Goal: Task Accomplishment & Management: Use online tool/utility

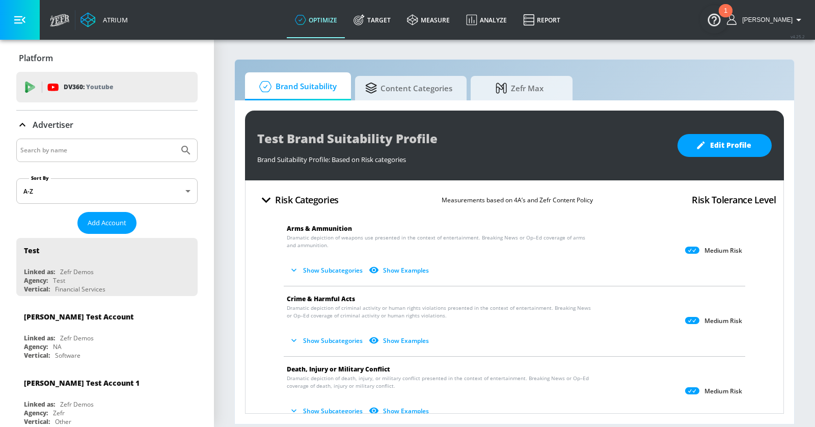
click at [126, 158] on div at bounding box center [106, 149] width 181 height 23
click at [122, 151] on input "Search by name" at bounding box center [97, 150] width 154 height 13
type input "lego"
click at [175, 139] on button "Submit Search" at bounding box center [186, 150] width 22 height 22
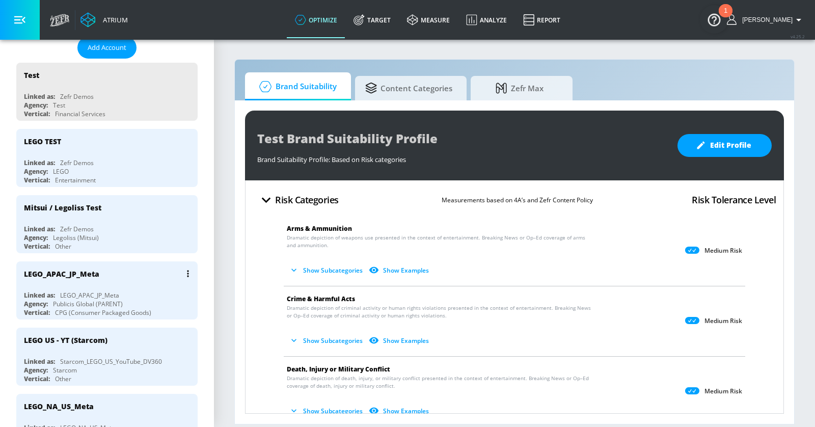
scroll to position [186, 0]
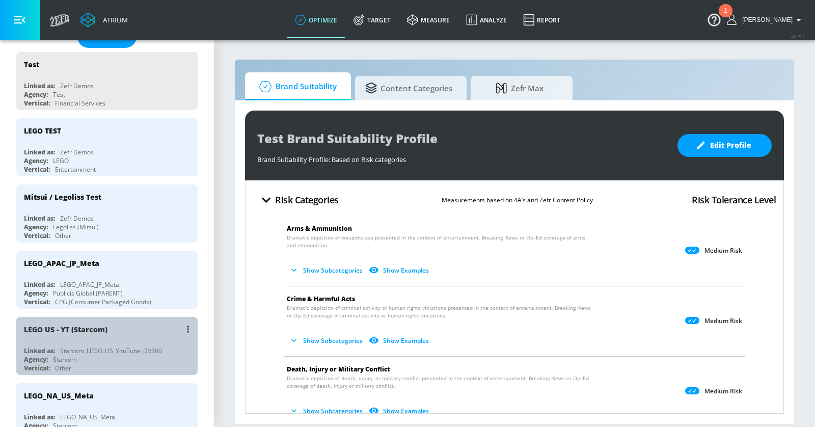
click at [134, 324] on div "LEGO US - YT (Starcom)" at bounding box center [109, 329] width 171 height 24
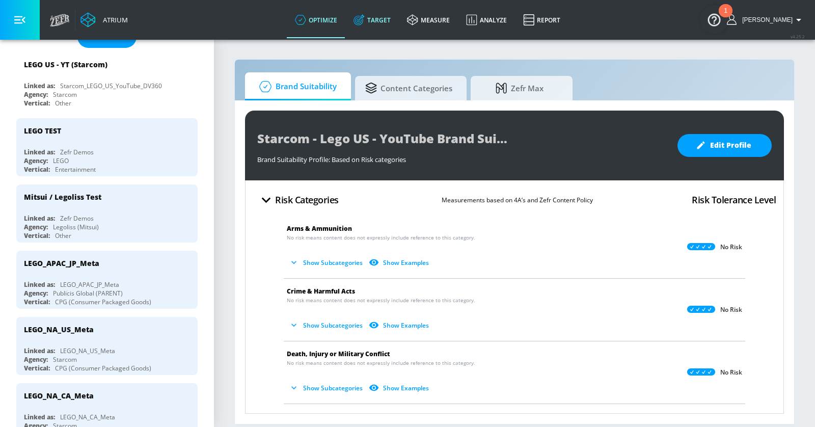
click at [390, 14] on link "Target" at bounding box center [371, 20] width 53 height 37
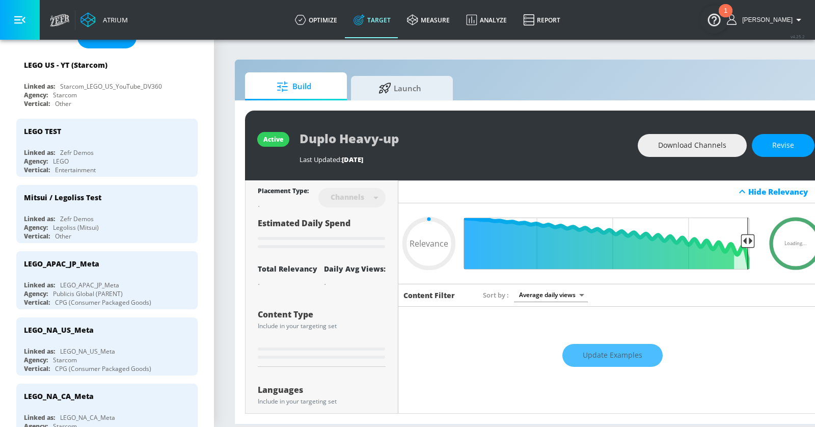
type input "0.78"
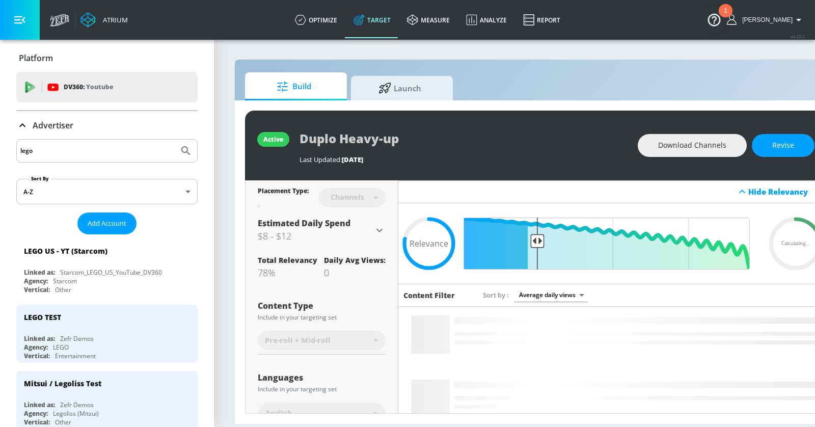
click at [46, 124] on p "Advertiser" at bounding box center [53, 125] width 41 height 11
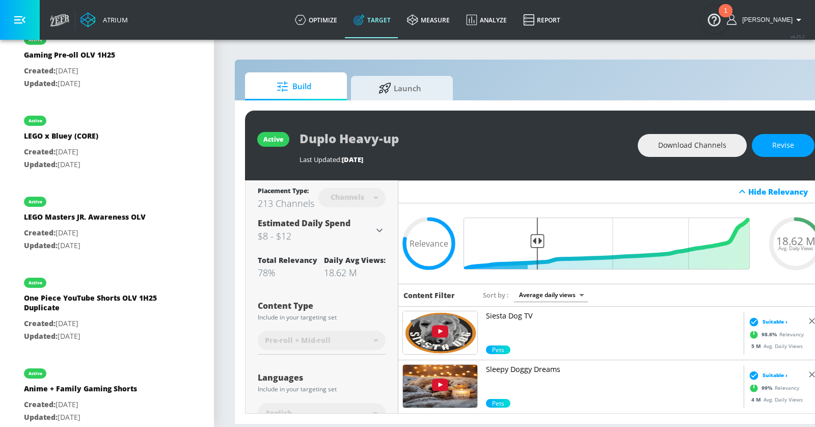
scroll to position [751, 0]
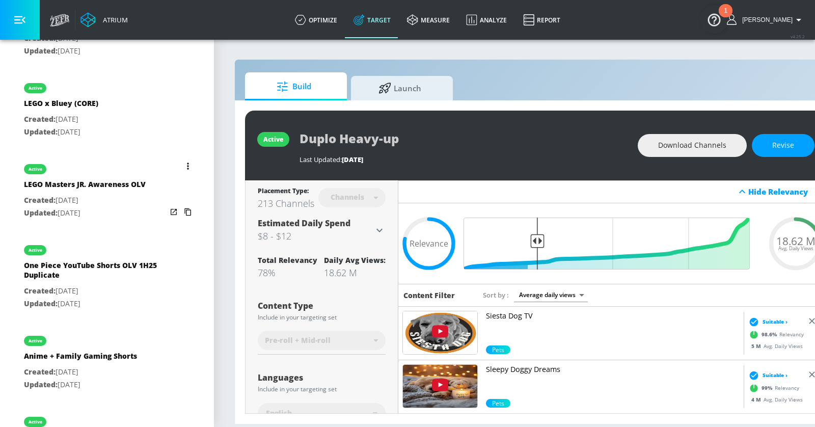
click at [188, 162] on icon "list of Target Set" at bounding box center [188, 165] width 2 height 7
click at [163, 184] on li "Duplicate" at bounding box center [144, 184] width 101 height 18
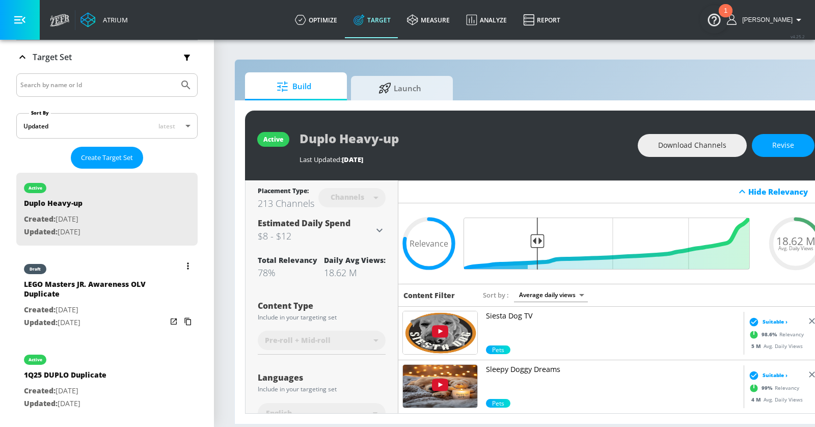
scroll to position [210, 0]
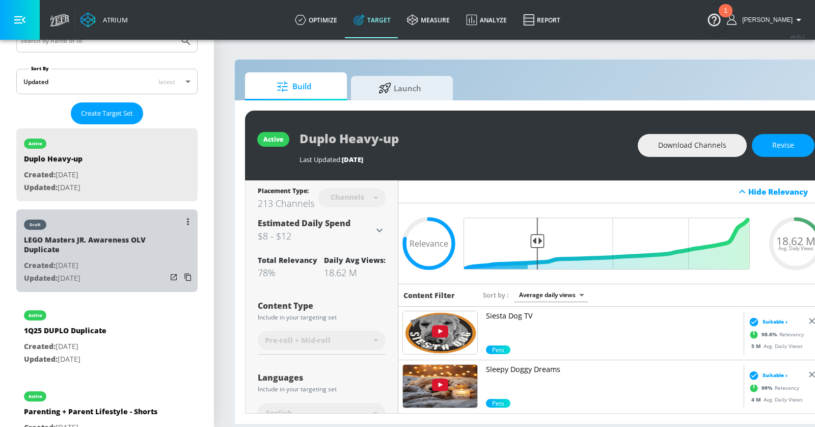
click at [132, 263] on p "Created: [DATE]" at bounding box center [95, 265] width 143 height 13
type input "LEGO Masters JR. Awareness OLV Duplicate"
type input "0.05"
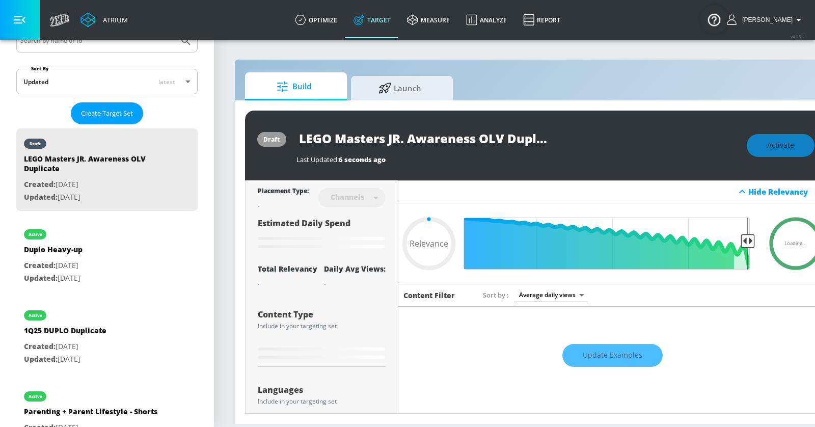
click at [350, 139] on input "LEGO Masters JR. Awareness OLV Duplicate" at bounding box center [423, 138] width 255 height 23
paste input "Fall"
type input "LEGO Fall"
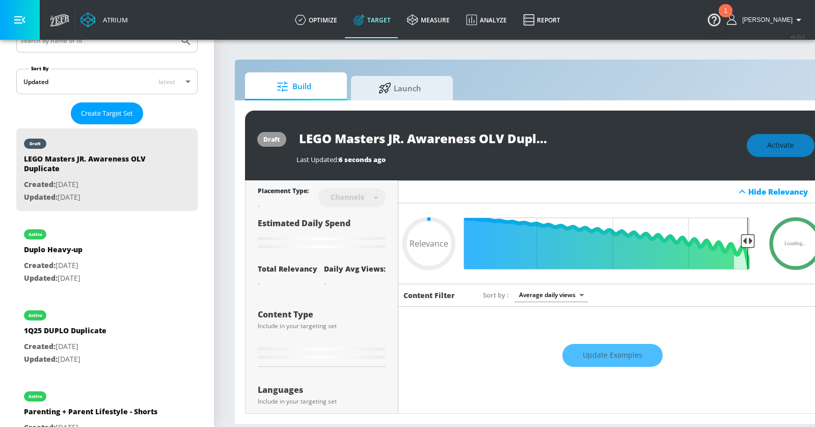
type input "0.05"
type input "LEGO Fall"
type input "0.05"
type input "LEGO Fall T"
type input "0.05"
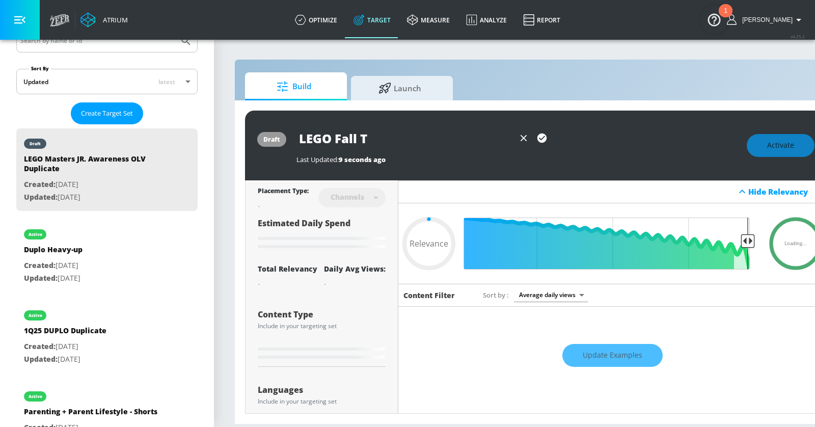
type input "LEGO Fall To"
type input "0.05"
type input "LEGO Fall [PERSON_NAME]"
type input "0.05"
type input "LEGO Fall [PERSON_NAME]"
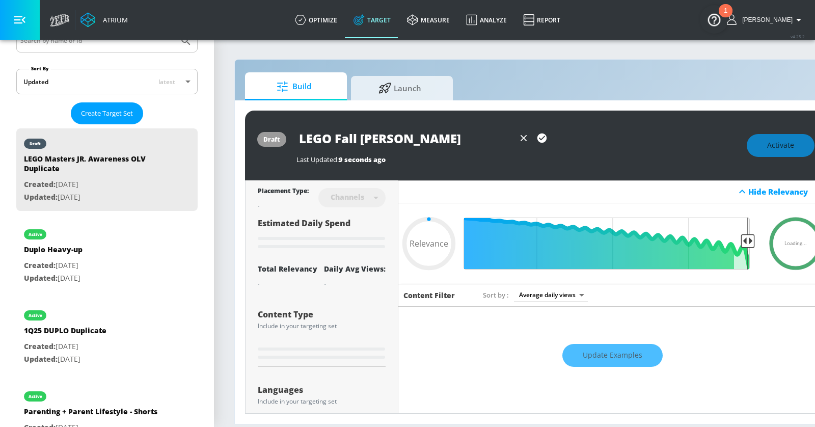
type input "0.05"
type input "LEGO Fall [PERSON_NAME]"
type input "0.05"
type input "LEGO Fall [PERSON_NAME]"
type input "0.05"
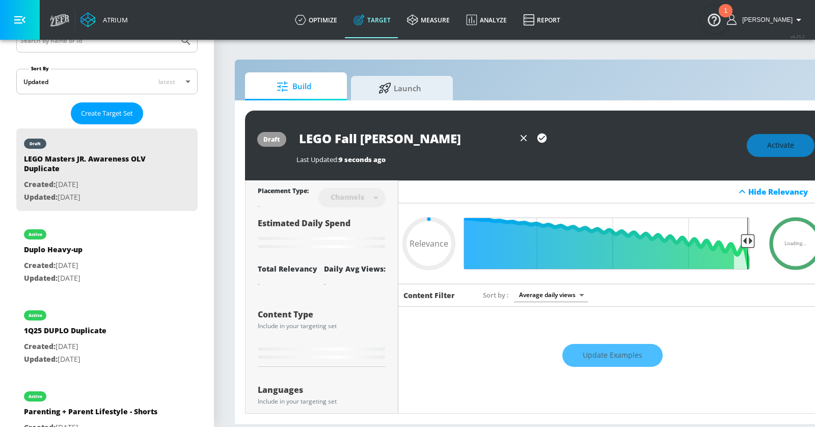
type input "LEGO Fall [PERSON_NAME]"
type input "0.05"
type input "LEGO Fall [PERSON_NAME]"
type input "0.05"
type input "LEGO Fall [PERSON_NAME]"
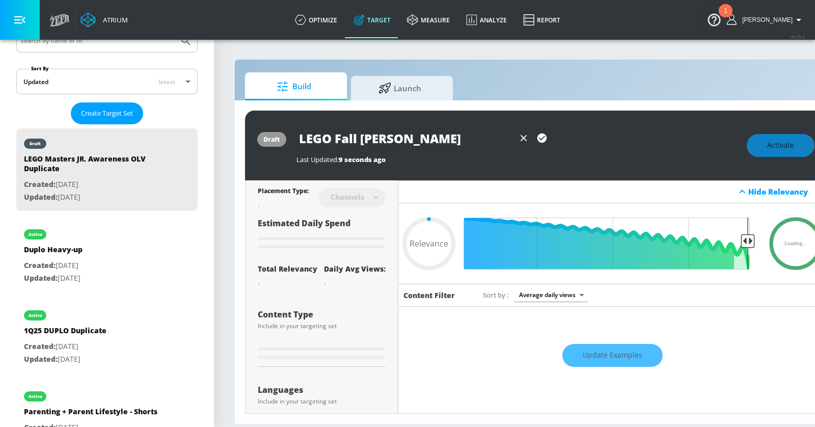
type input "0.05"
type input "LEGO Fall [PERSON_NAME]"
type input "0.05"
type input "LEGO Fall [PERSON_NAME]"
type input "0.05"
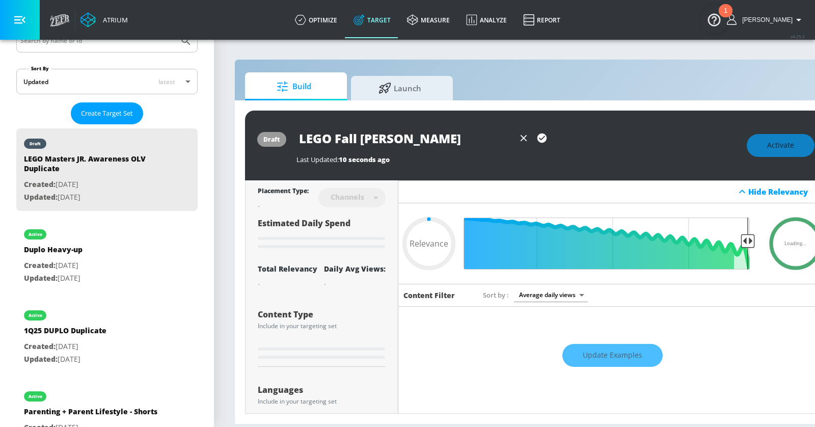
type input "LEGO Fall [PERSON_NAME]"
type input "0.05"
type input "LEGO Fall [PERSON_NAME] 2"
type input "0.05"
type input "LEGO Fall [PERSON_NAME] 20"
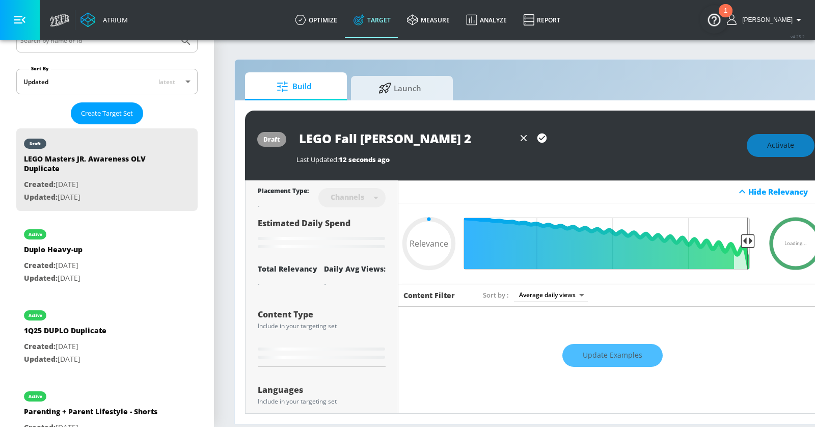
type input "0.05"
type input "LEGO Fall [PERSON_NAME] 2"
type input "0.05"
type input "LEGO Fall [PERSON_NAME]"
type input "0.05"
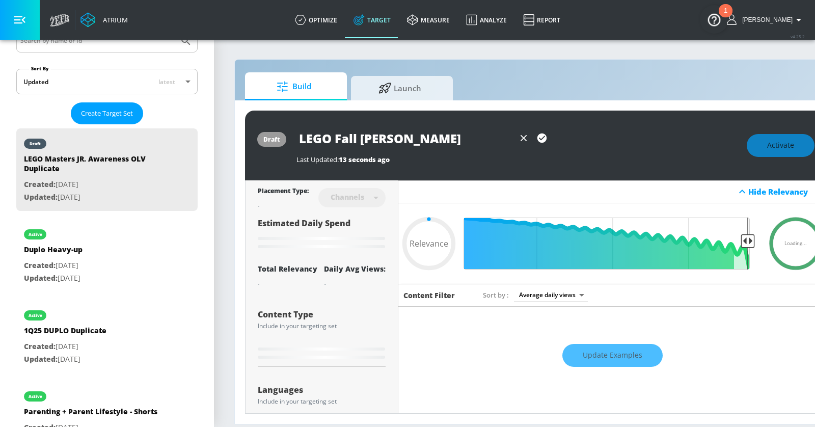
click at [547, 137] on button "button" at bounding box center [542, 138] width 18 height 18
type input "LEGO Fall [PERSON_NAME]"
type input "0.05"
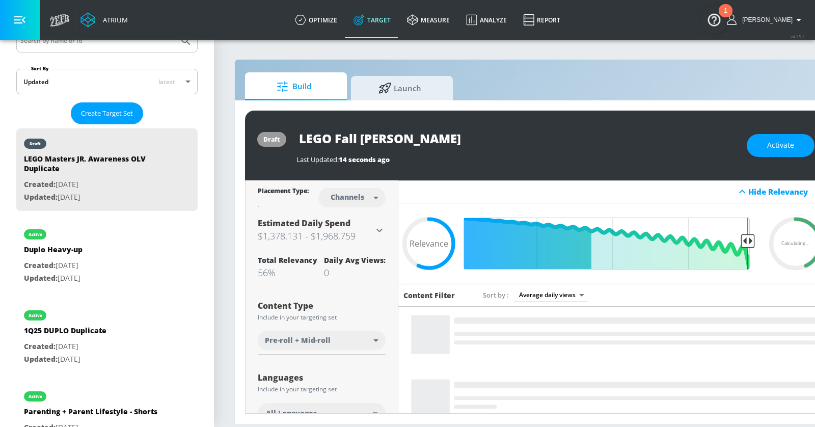
type input "LEGO Masters JR. Awareness OLV Duplicate"
type input "0.57"
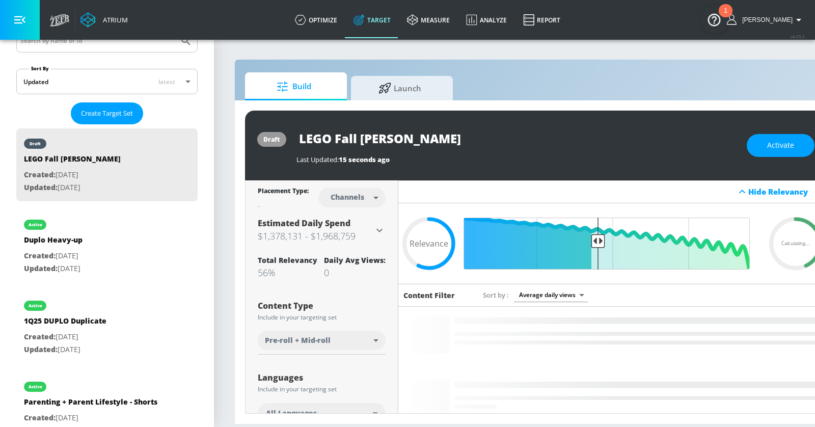
click at [28, 18] on button "button" at bounding box center [20, 20] width 40 height 40
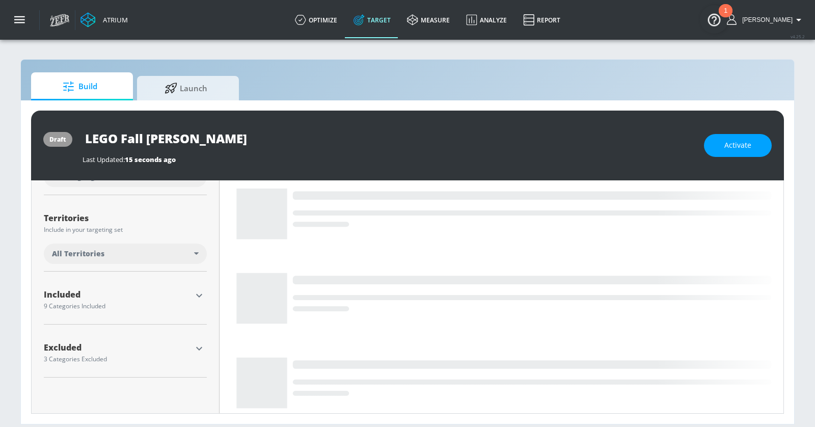
scroll to position [289, 0]
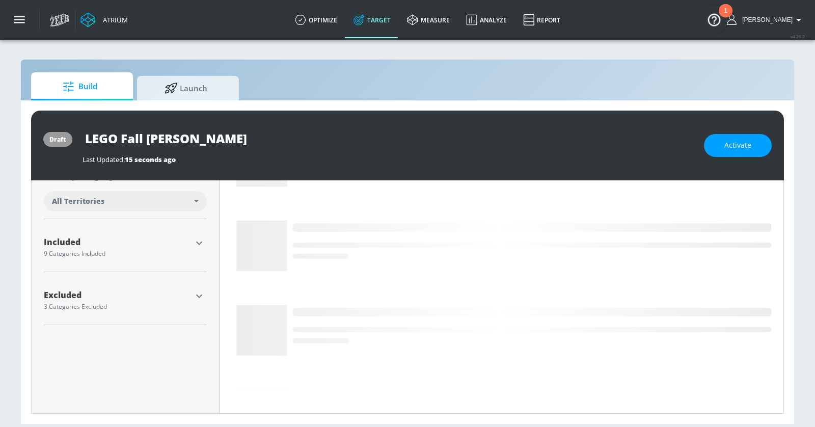
click at [199, 243] on icon "button" at bounding box center [199, 243] width 12 height 12
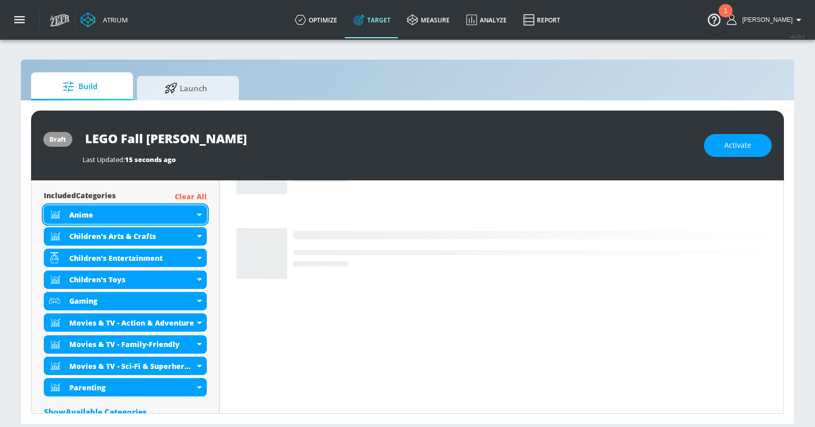
scroll to position [365, 0]
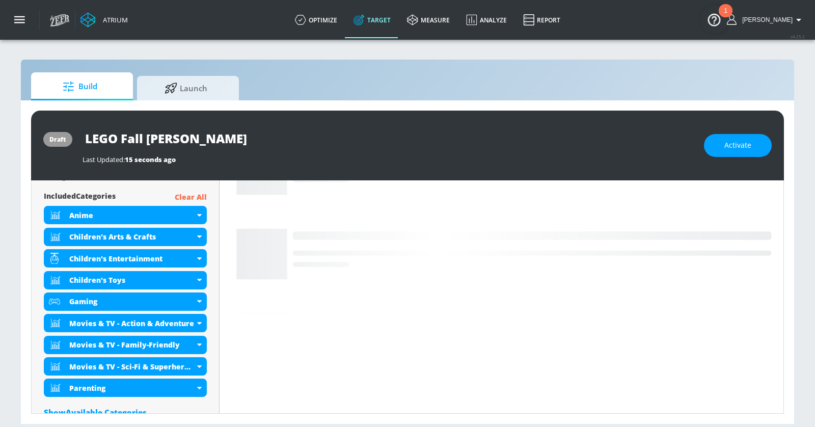
click at [190, 194] on p "Clear All" at bounding box center [191, 197] width 32 height 13
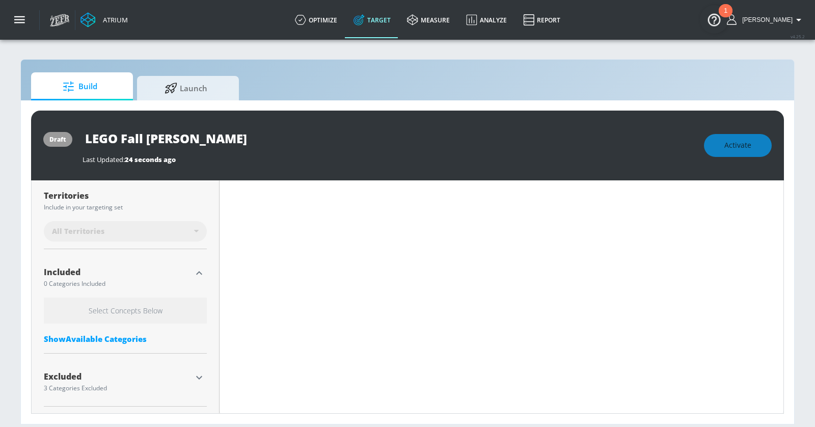
type input "LEGO Masters JR. Awareness OLV Duplicate"
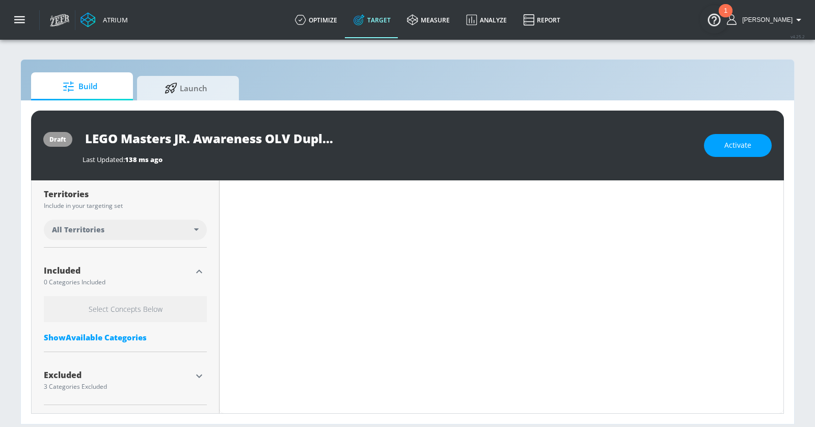
scroll to position [259, 0]
click at [111, 339] on div "Show Available Categories" at bounding box center [125, 338] width 163 height 10
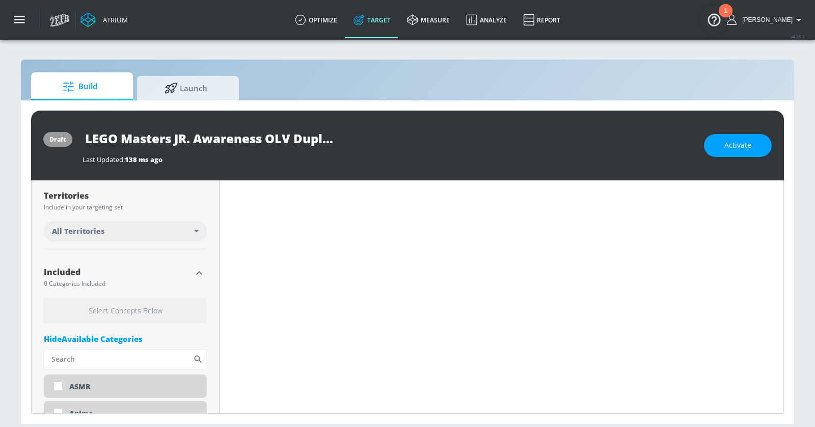
scroll to position [342, 0]
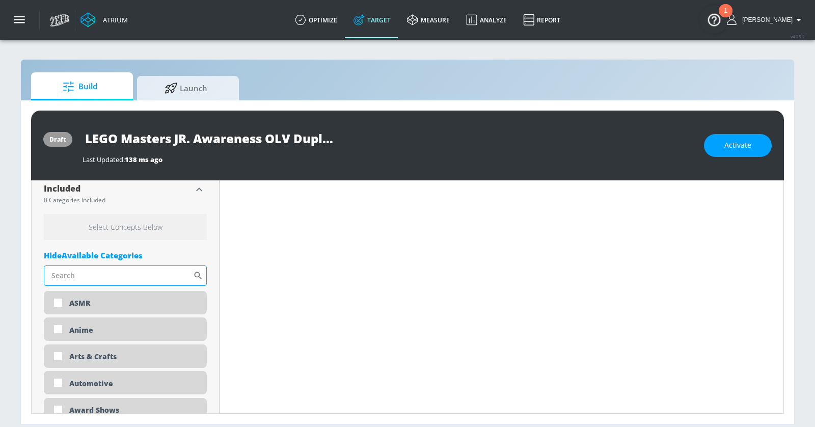
click at [105, 274] on input "Sort By" at bounding box center [118, 275] width 149 height 20
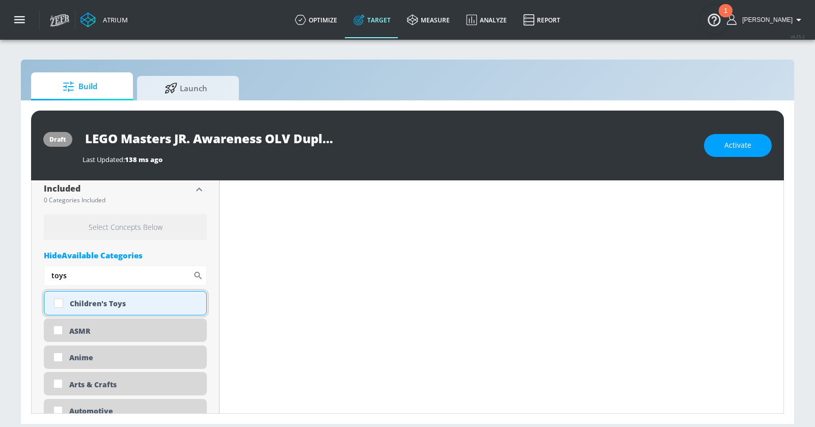
type input "toys"
click at [109, 299] on div "Children's Toys" at bounding box center [134, 303] width 129 height 10
checkbox input "true"
click at [98, 274] on input "toys" at bounding box center [118, 275] width 149 height 20
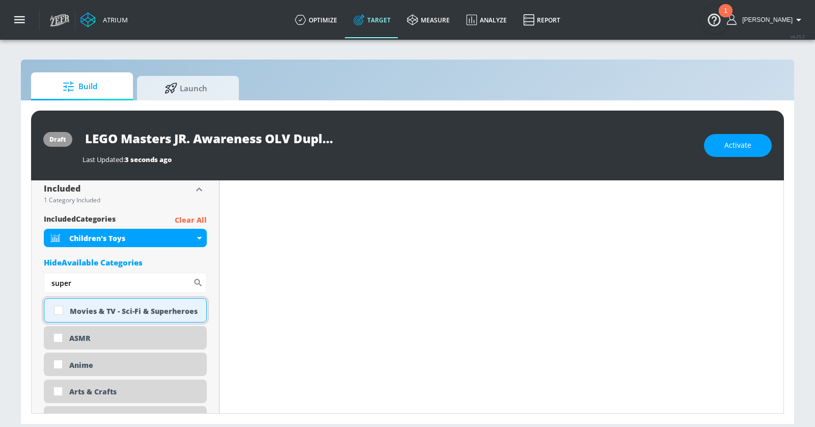
type input "super"
click at [103, 309] on div "Movies & TV - Sci-Fi & Superheroes" at bounding box center [134, 311] width 129 height 10
checkbox input "true"
click at [86, 282] on input "super" at bounding box center [118, 282] width 149 height 20
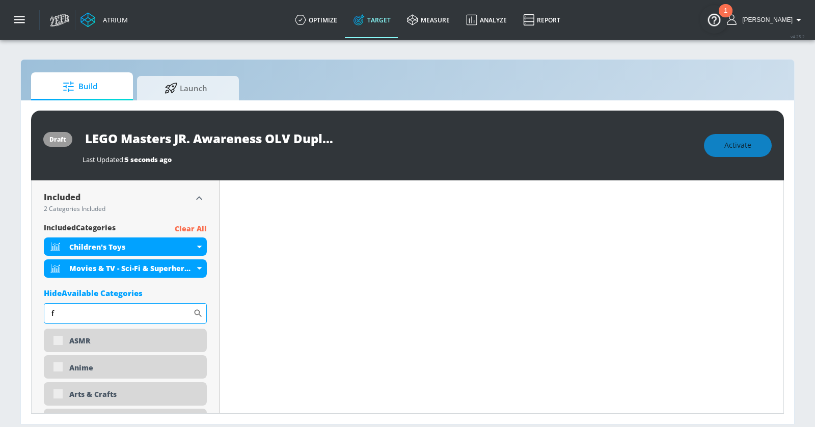
scroll to position [350, 0]
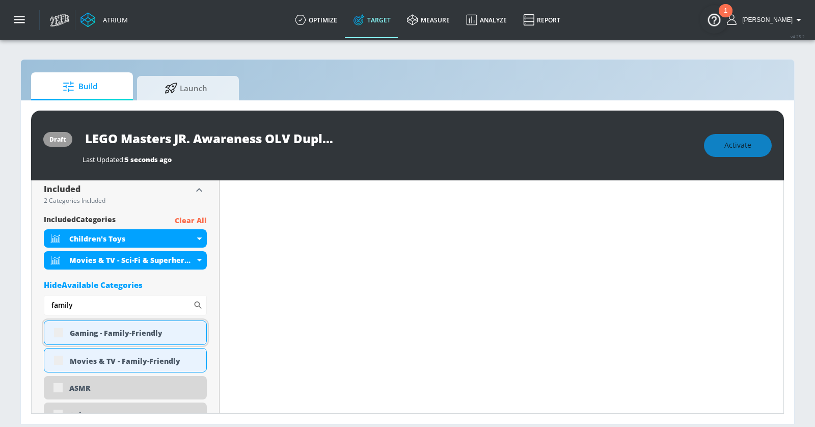
type input "family"
click at [102, 334] on div "Gaming - Family-Friendly" at bounding box center [134, 333] width 129 height 10
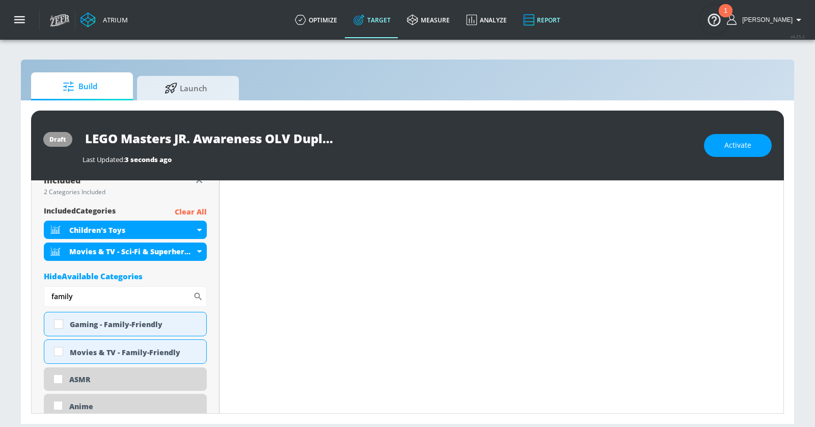
scroll to position [342, 0]
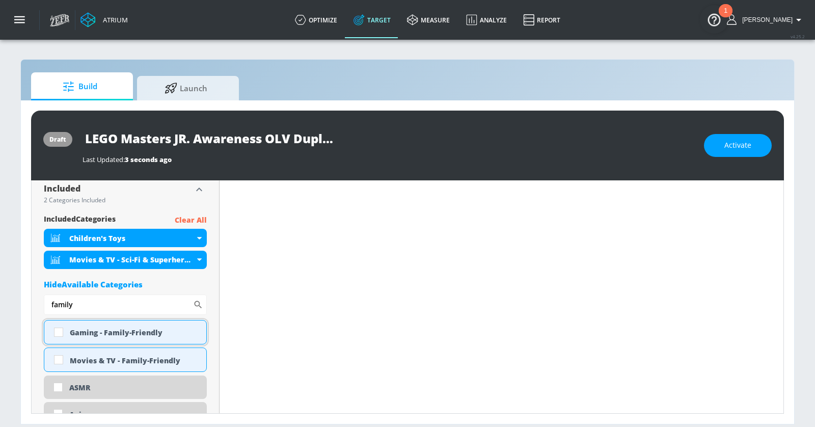
click at [86, 332] on div "Gaming - Family-Friendly" at bounding box center [134, 332] width 129 height 10
checkbox input "true"
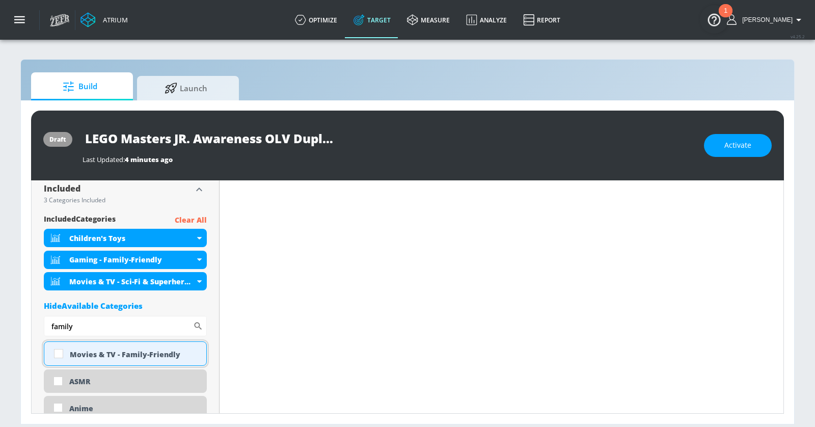
click at [118, 352] on div "Movies & TV - Family-Friendly" at bounding box center [134, 354] width 129 height 10
checkbox input "true"
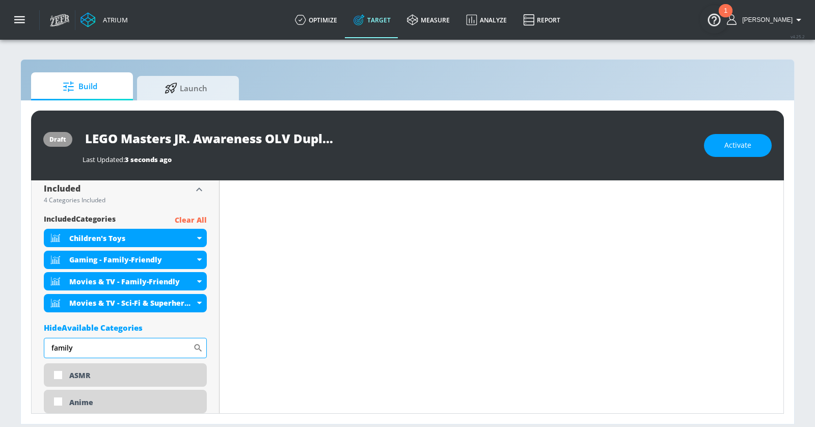
click at [140, 344] on input "family" at bounding box center [118, 348] width 149 height 20
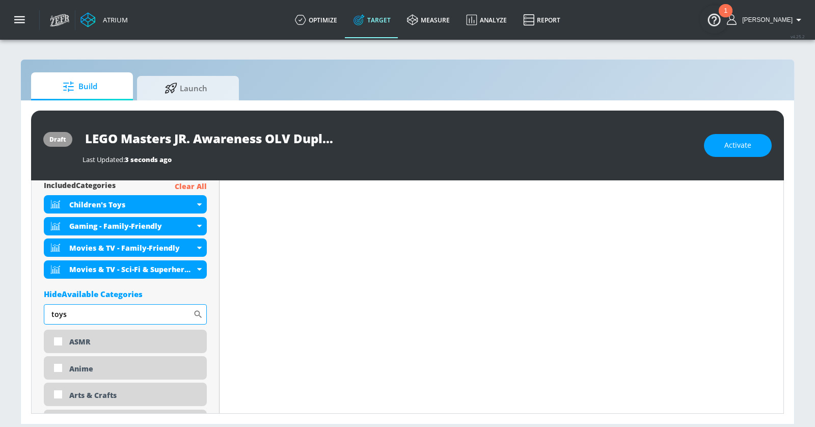
scroll to position [381, 0]
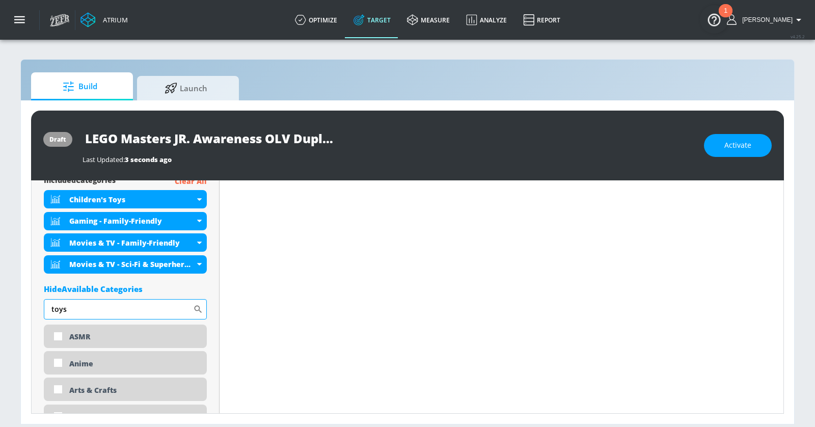
click at [100, 311] on input "toys" at bounding box center [118, 309] width 149 height 20
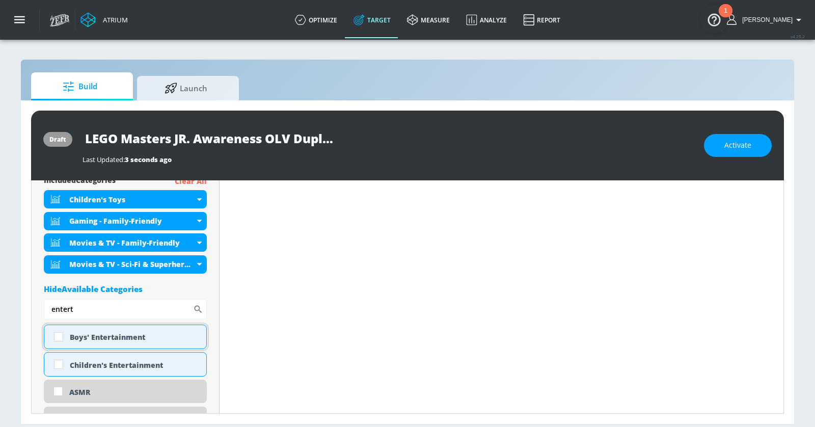
type input "entert"
click at [100, 339] on div "Boys' Entertainment" at bounding box center [134, 337] width 129 height 10
checkbox input "true"
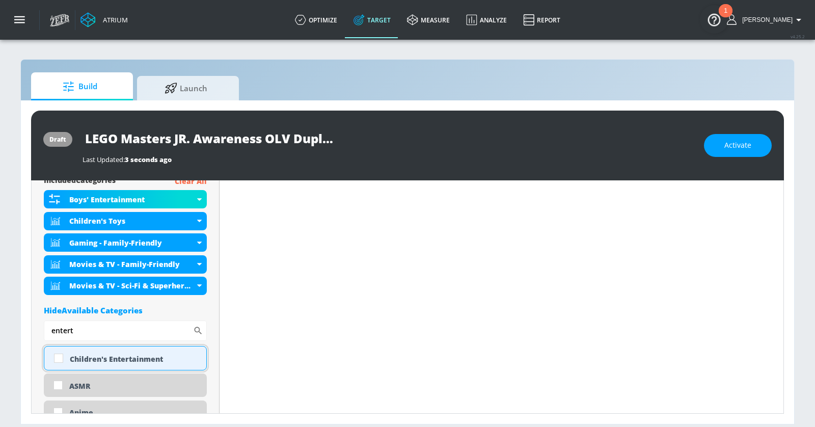
click at [94, 356] on div "Children's Entertainment" at bounding box center [134, 359] width 129 height 10
checkbox input "true"
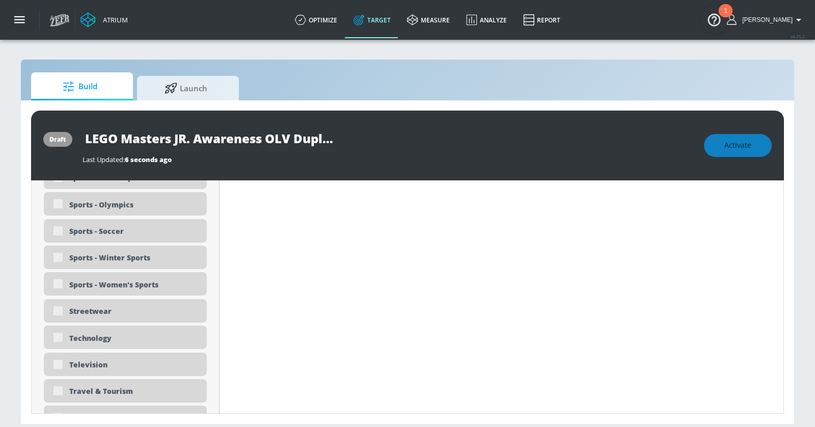
scroll to position [3129, 0]
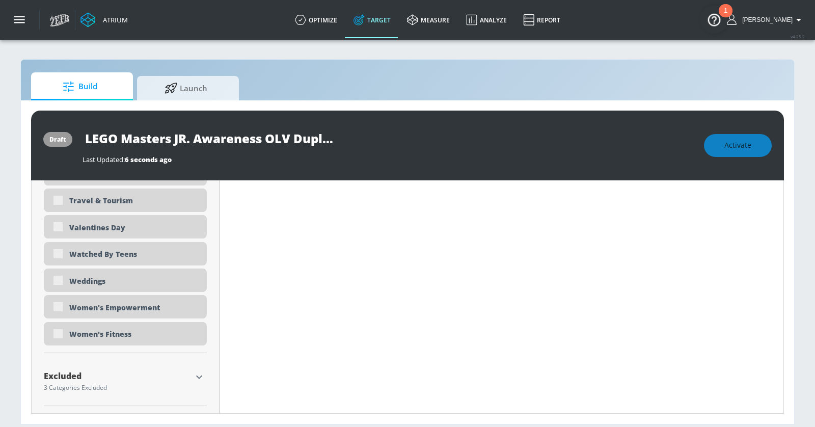
click at [190, 373] on div "Excluded" at bounding box center [118, 376] width 148 height 8
click at [195, 373] on icon "button" at bounding box center [199, 377] width 12 height 12
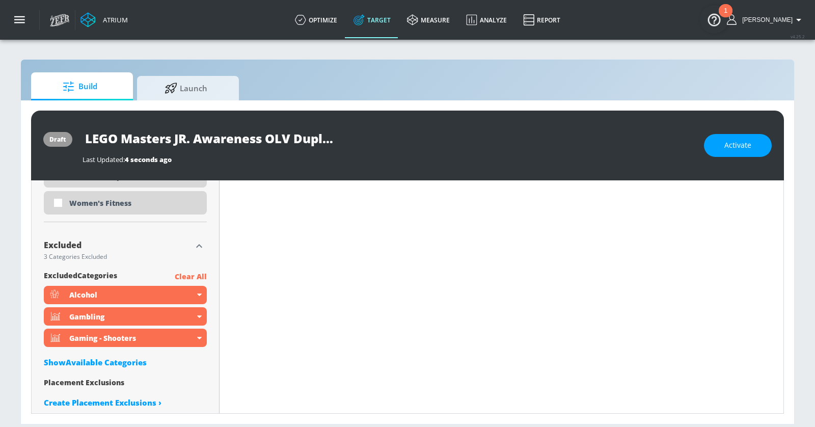
scroll to position [3252, 0]
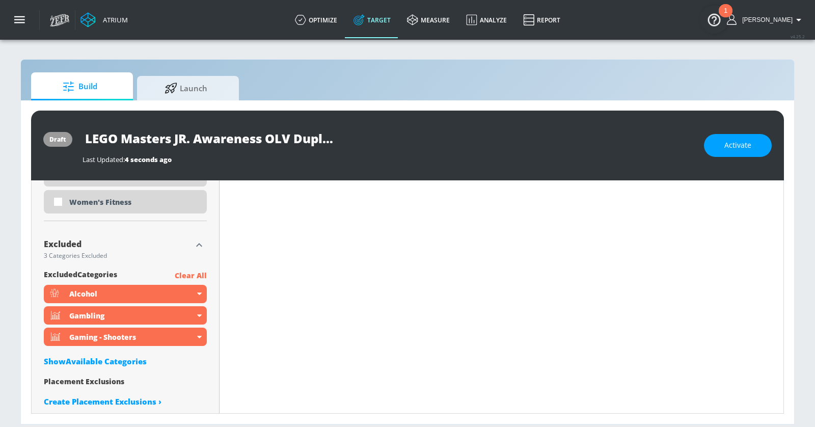
click at [104, 359] on div "Show Available Categories" at bounding box center [125, 361] width 163 height 10
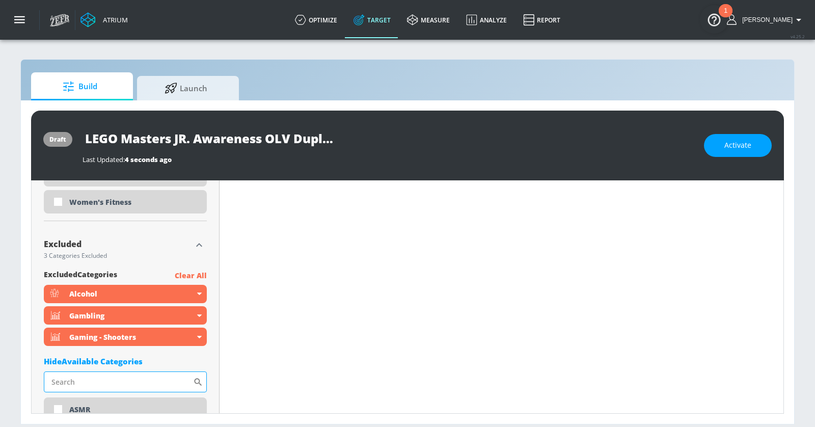
click at [116, 384] on input "Sort By" at bounding box center [118, 381] width 149 height 20
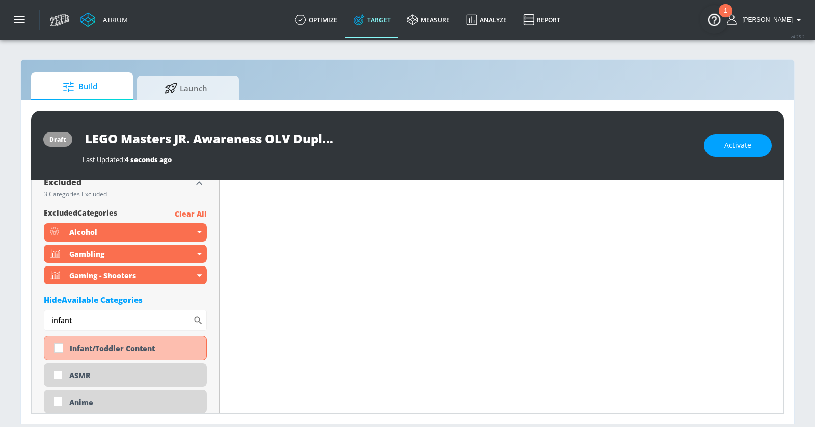
scroll to position [3336, 0]
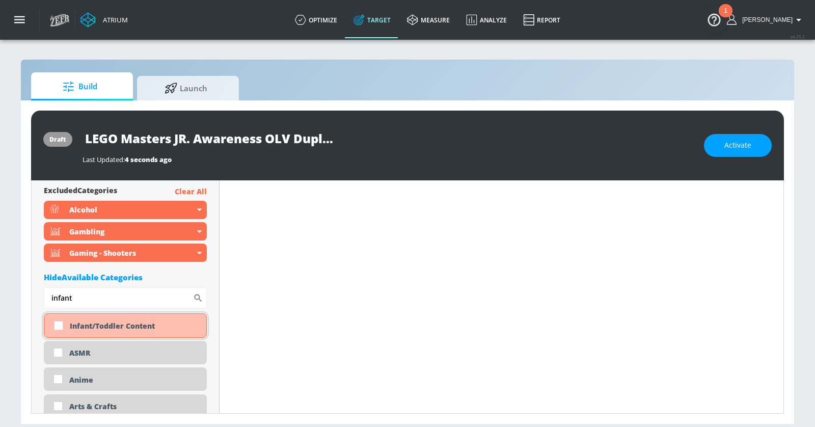
type input "infant"
click at [92, 328] on div "Infant/Toddler Content" at bounding box center [134, 326] width 129 height 10
checkbox input "true"
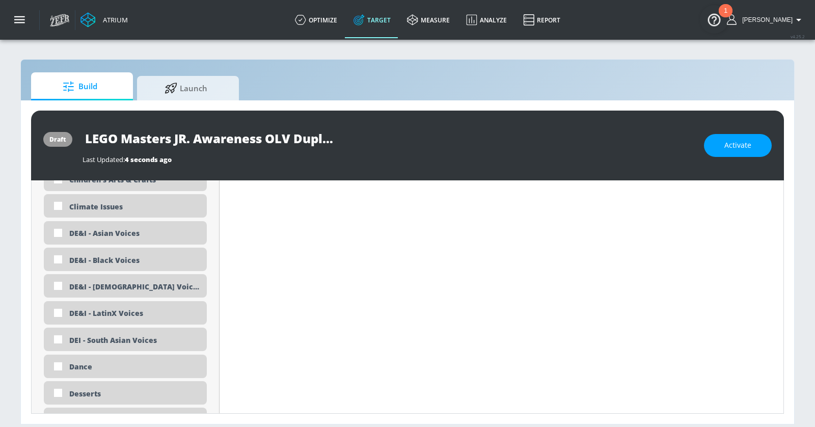
scroll to position [0, 0]
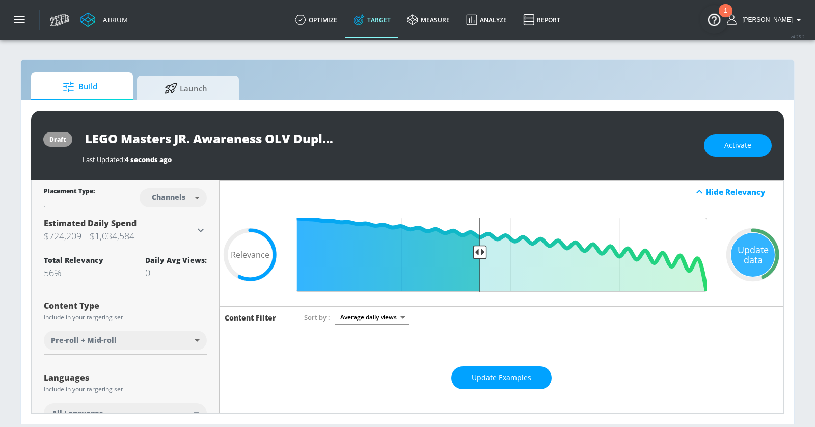
click at [316, 138] on input "LEGO Masters JR. Awareness OLV Duplicate" at bounding box center [209, 138] width 255 height 23
paste input "Fall"
type input "LEGO Fall [PERSON_NAME]"
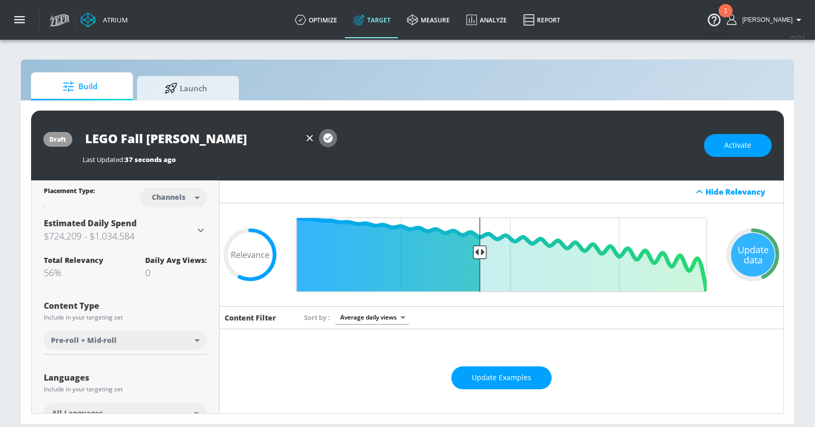
click at [327, 137] on icon "button" at bounding box center [327, 137] width 9 height 9
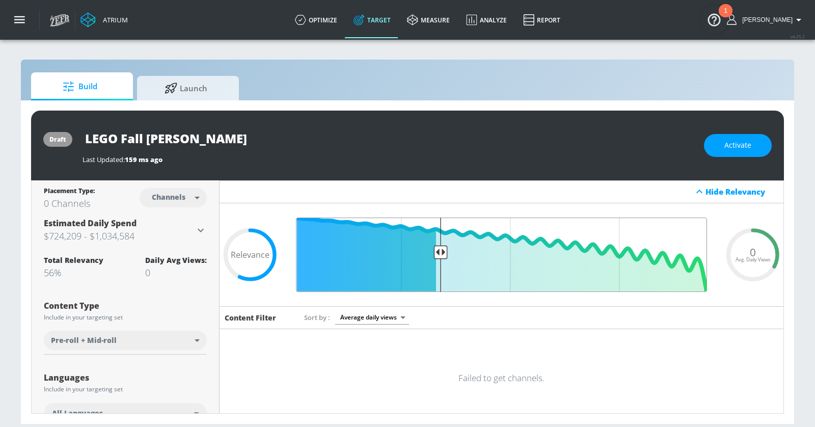
type input "0.66"
drag, startPoint x: 480, startPoint y: 249, endPoint x: 438, endPoint y: 249, distance: 41.7
click at [438, 249] on input "Final Threshold" at bounding box center [501, 254] width 421 height 74
